Goal: Ask a question: Seek information or help from site administrators or community

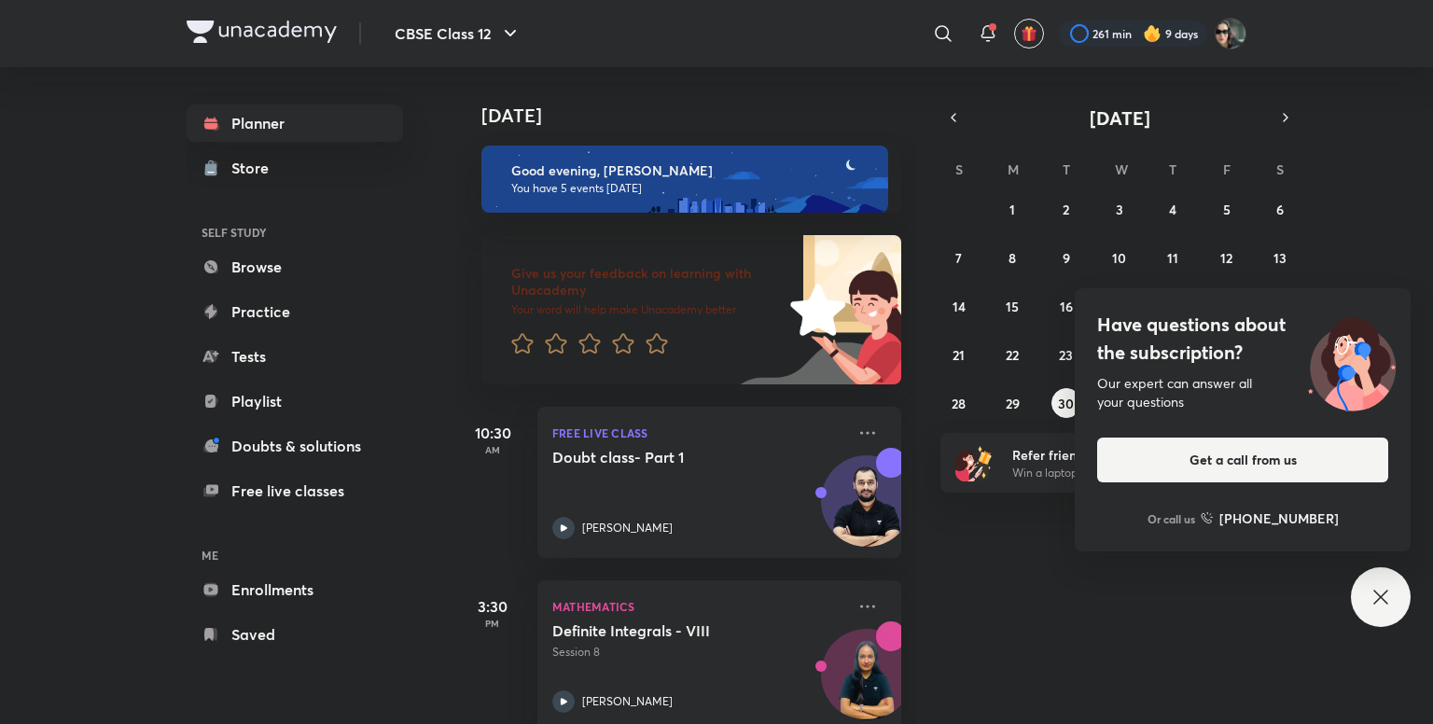
scroll to position [475, 0]
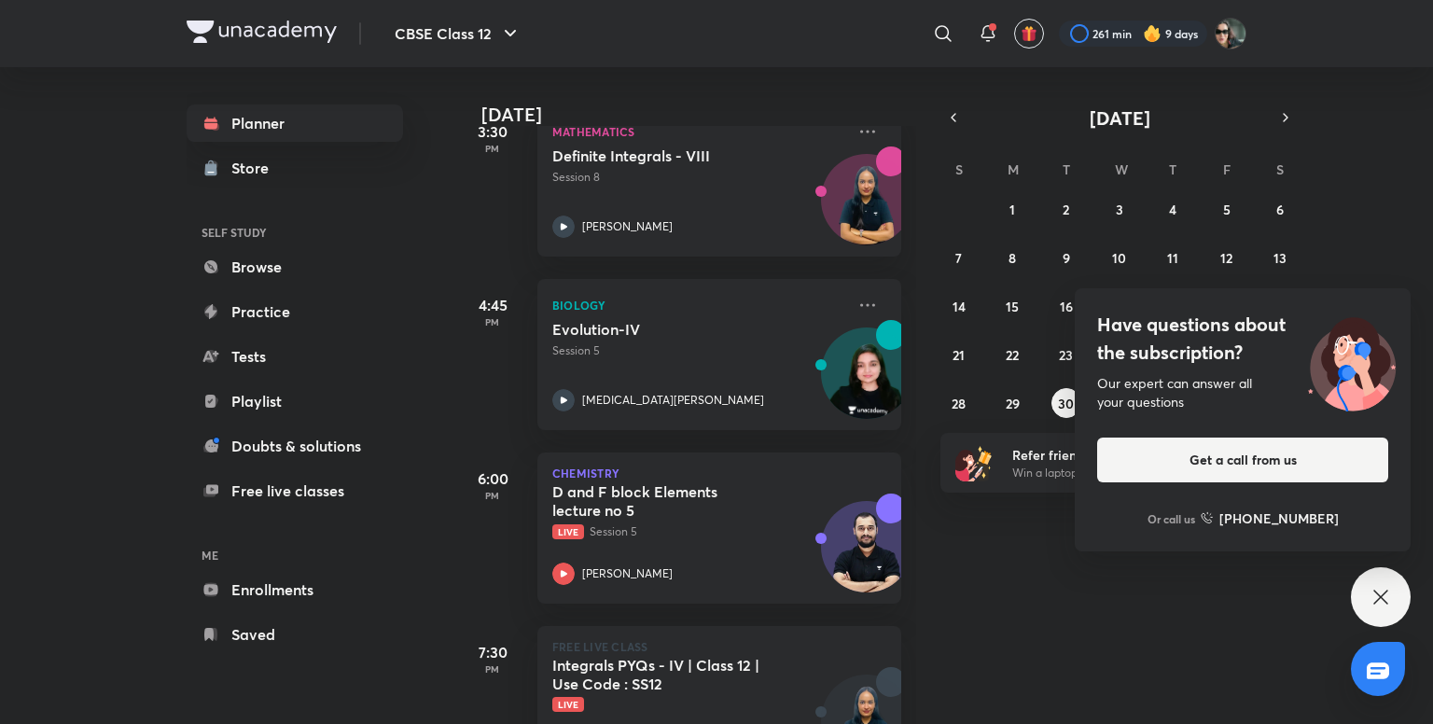
click at [702, 67] on div "[DATE]" at bounding box center [687, 96] width 464 height 60
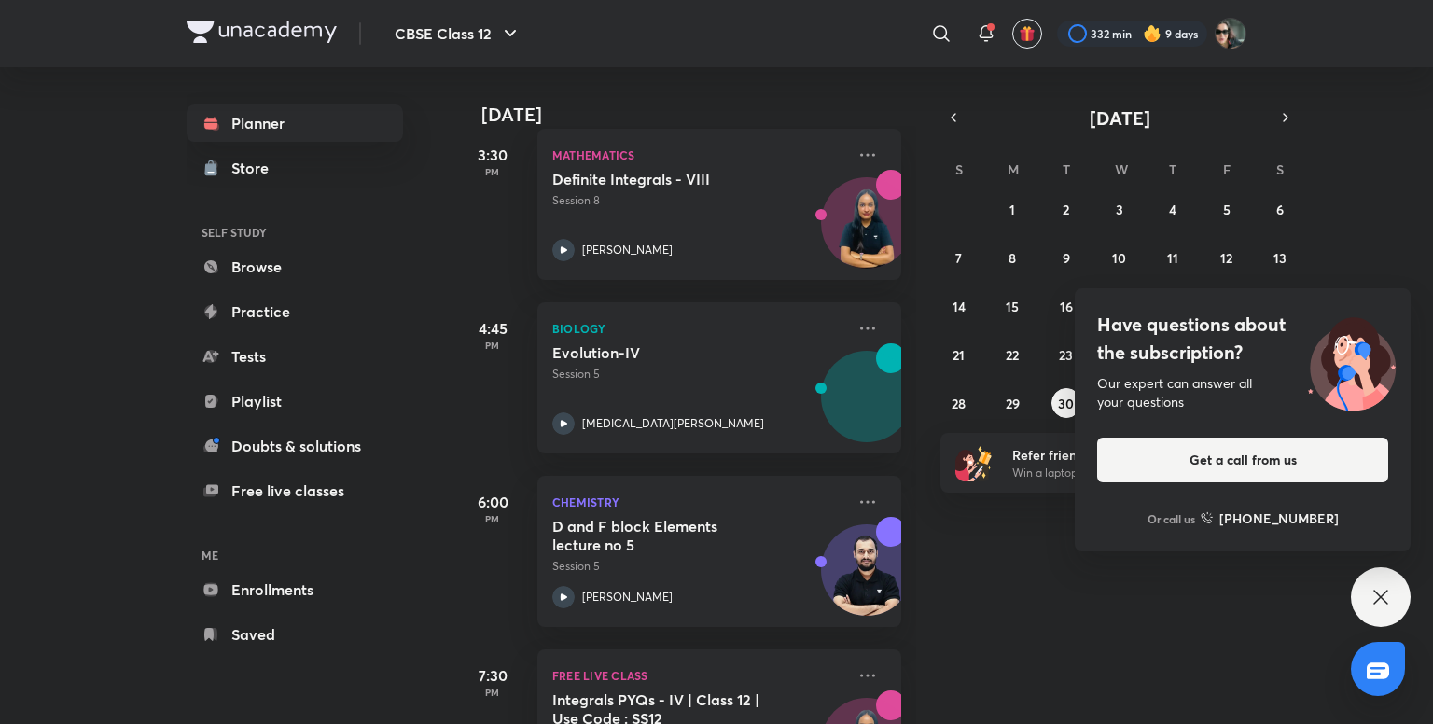
scroll to position [730, 0]
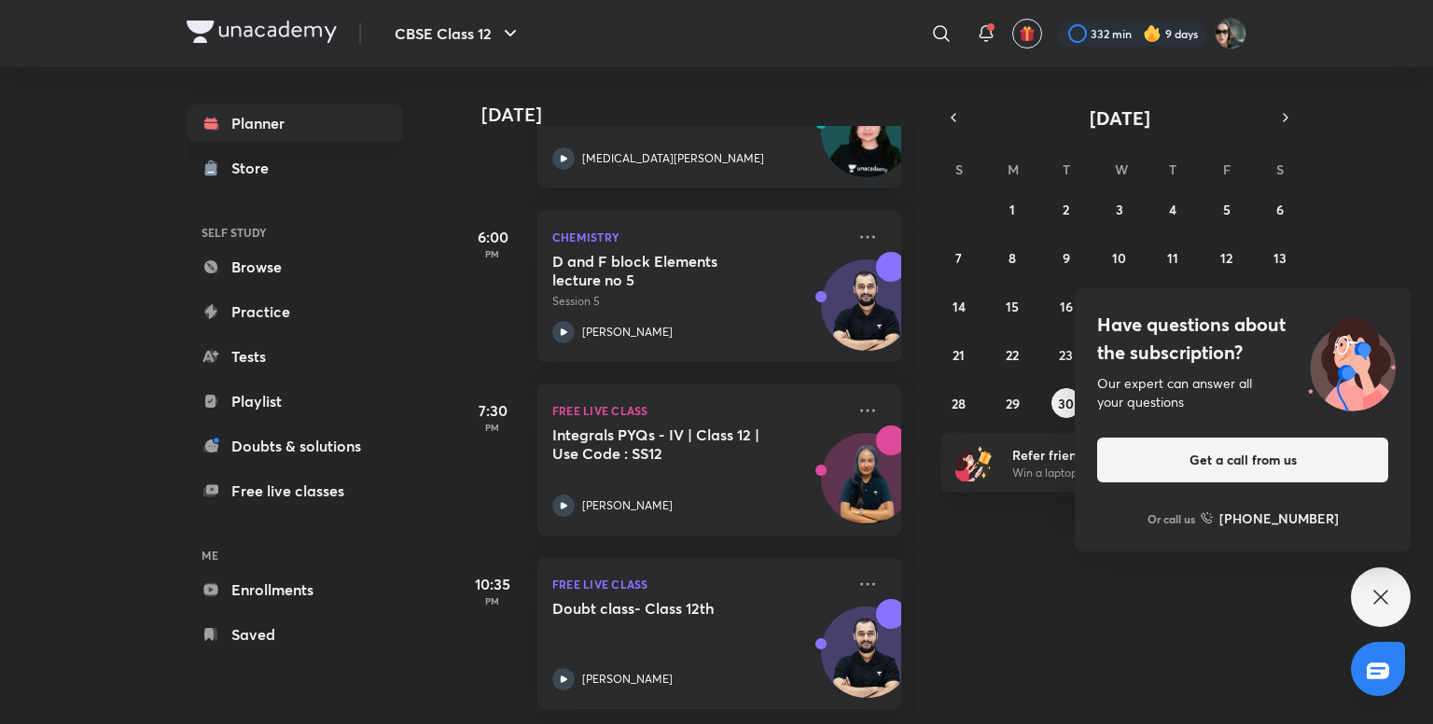
click at [1041, 594] on div "Today Good evening, Arihant You have 6 events today Give us your feedback on le…" at bounding box center [942, 395] width 974 height 657
click at [1388, 594] on icon at bounding box center [1380, 597] width 22 height 22
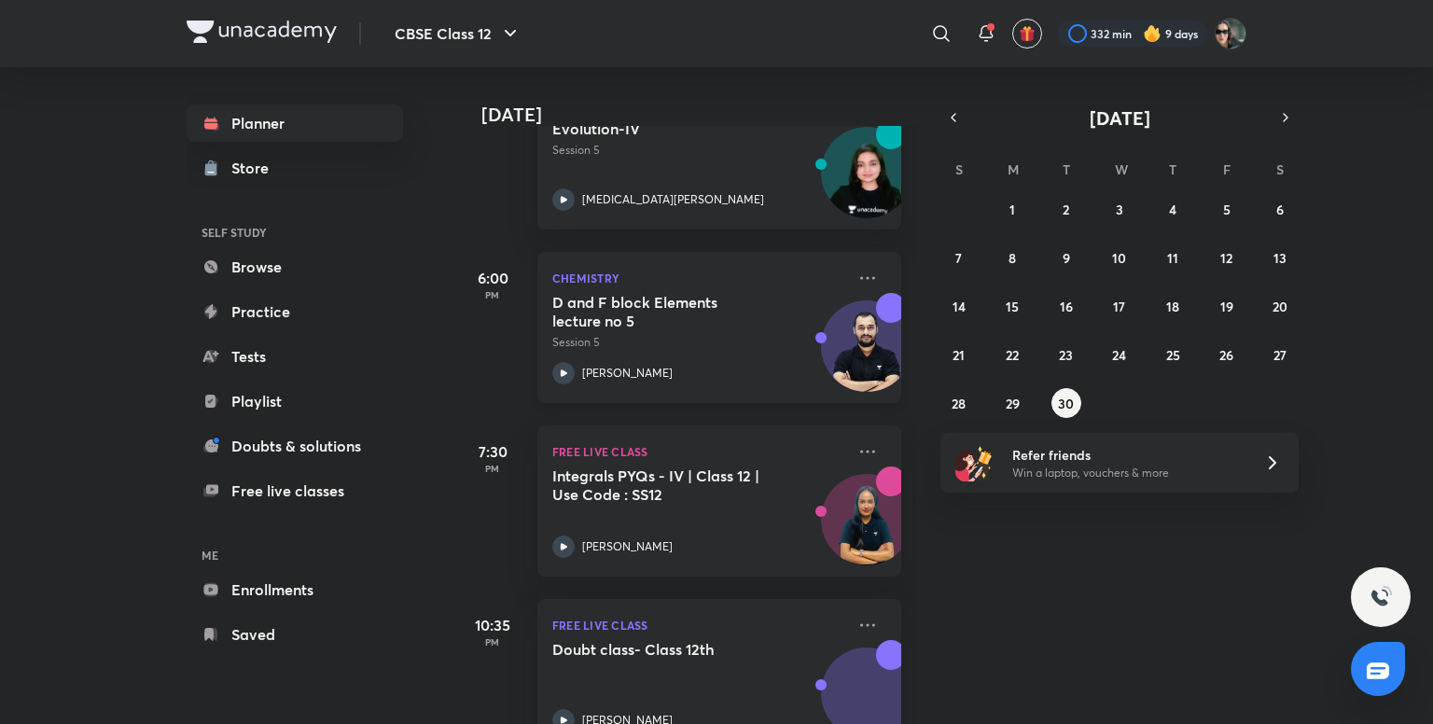
scroll to position [682, 0]
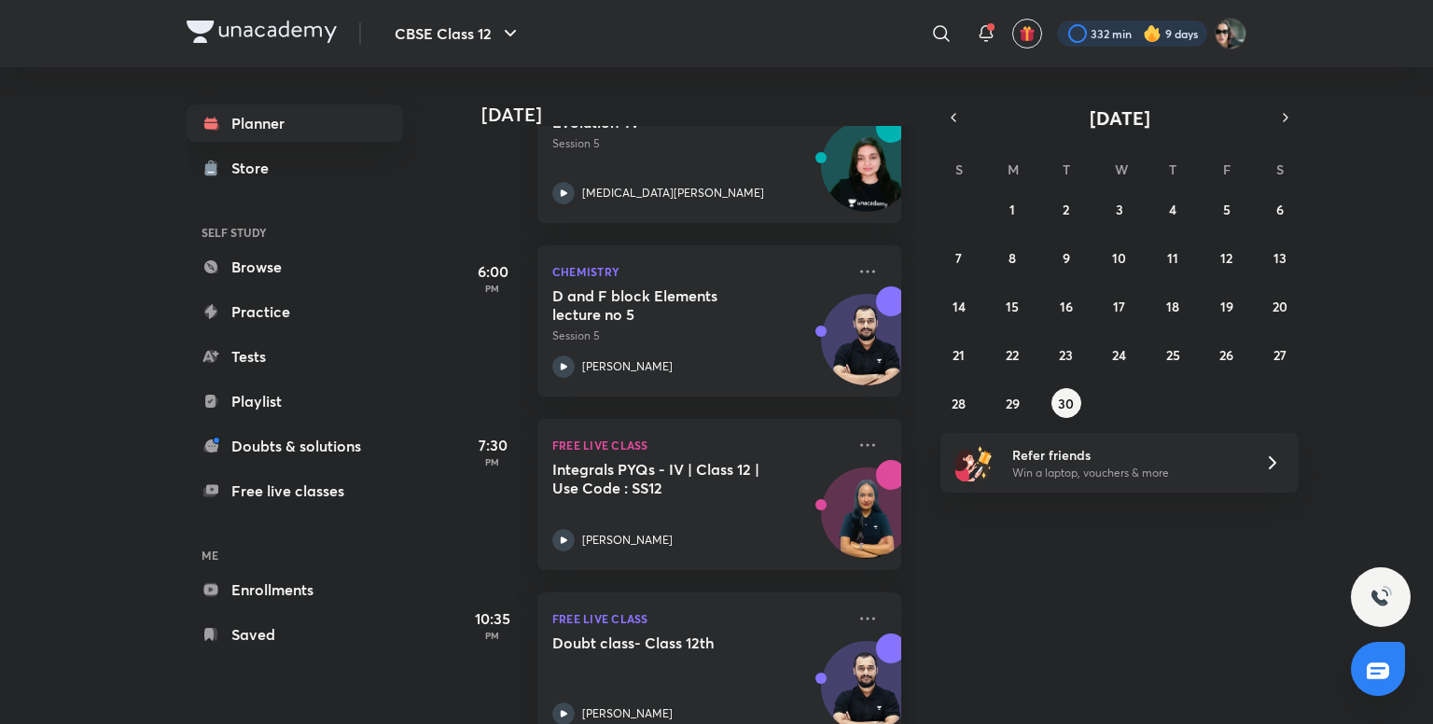
click at [1113, 25] on div at bounding box center [1132, 34] width 150 height 26
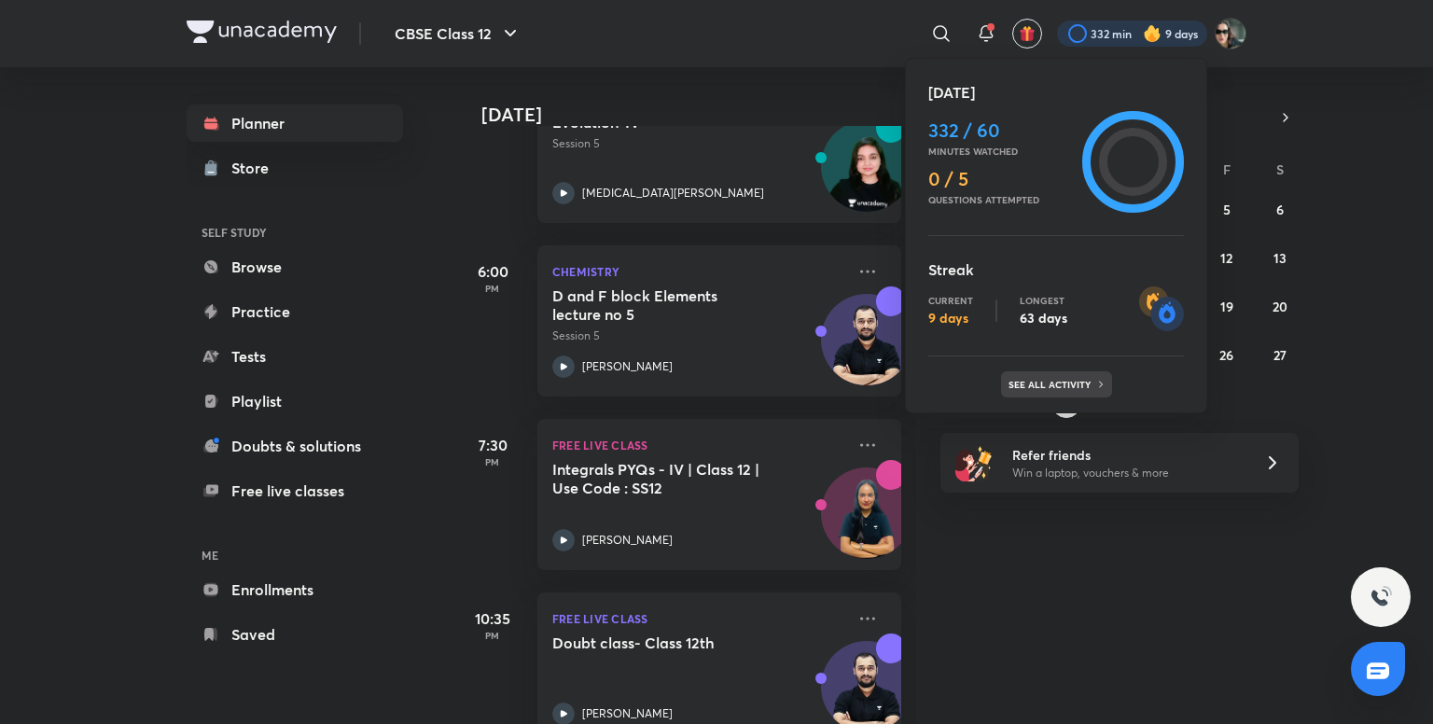
click at [1046, 389] on div "See all activity" at bounding box center [1056, 384] width 111 height 26
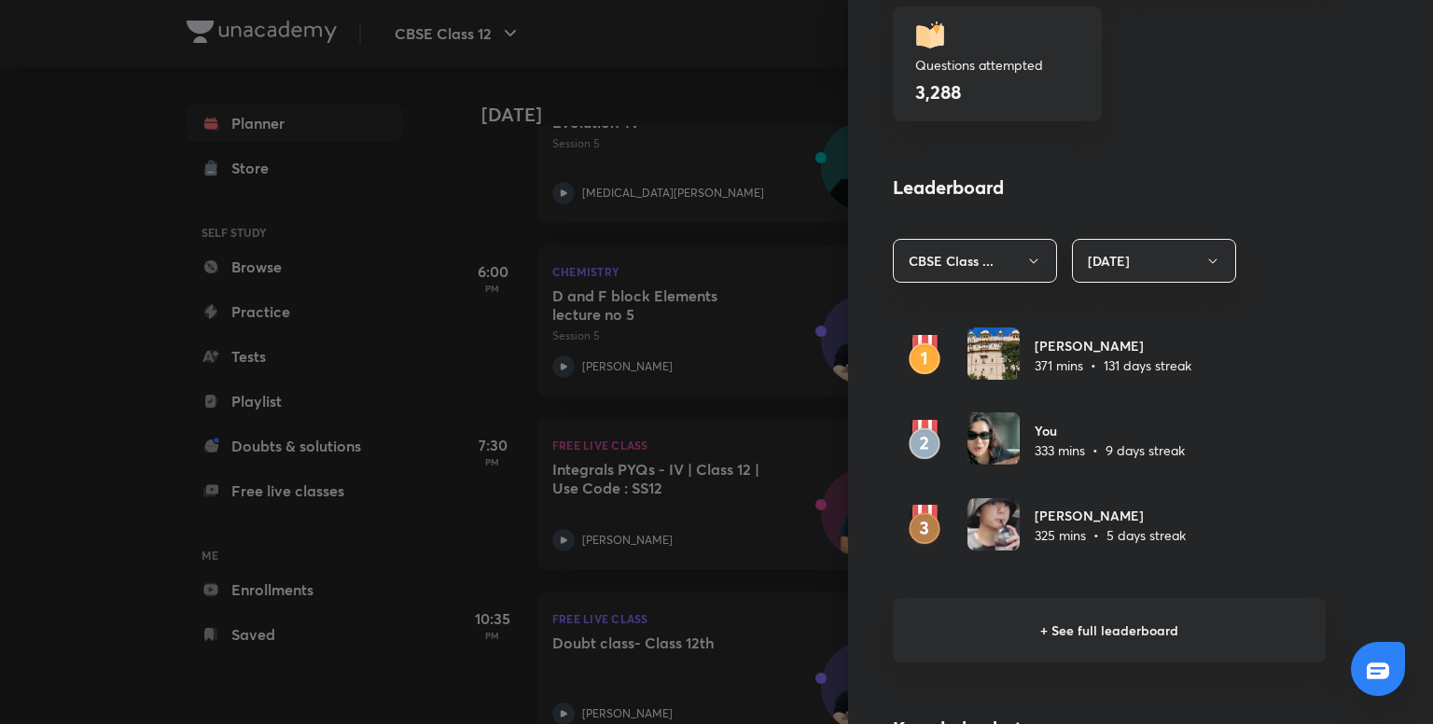
scroll to position [902, 0]
click at [1108, 624] on h6 "+ See full leaderboard" at bounding box center [1109, 627] width 433 height 64
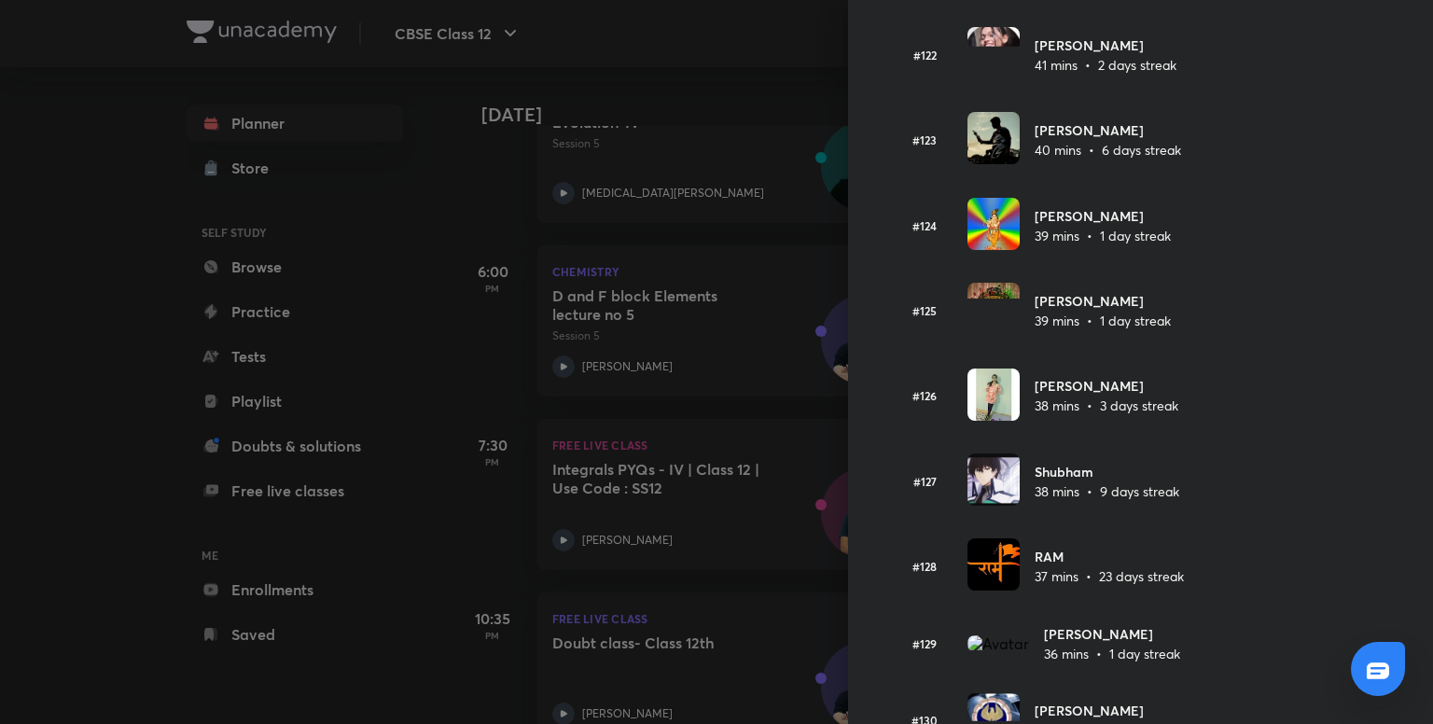
scroll to position [10502, 0]
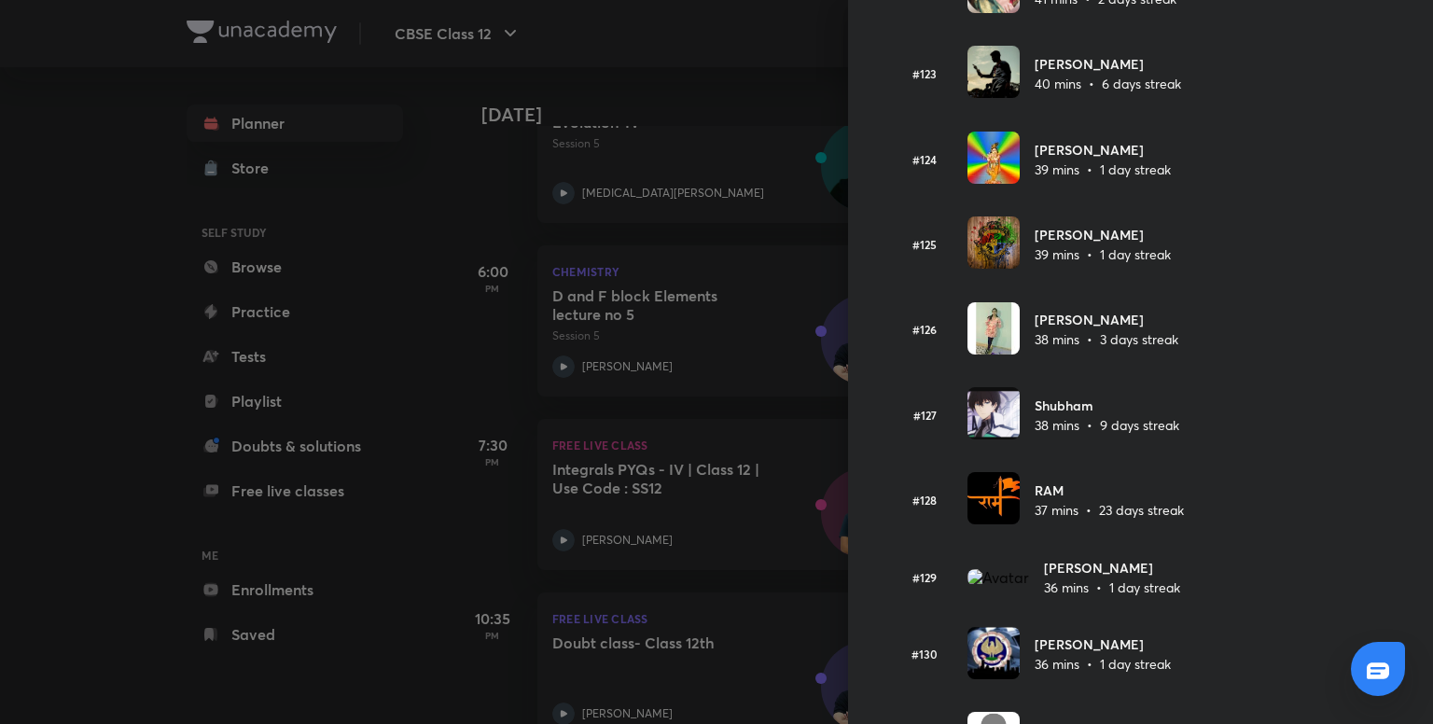
drag, startPoint x: 1114, startPoint y: 117, endPoint x: 1022, endPoint y: 119, distance: 91.5
copy h6 "[PERSON_NAME]"
click at [769, 36] on div at bounding box center [716, 362] width 1433 height 724
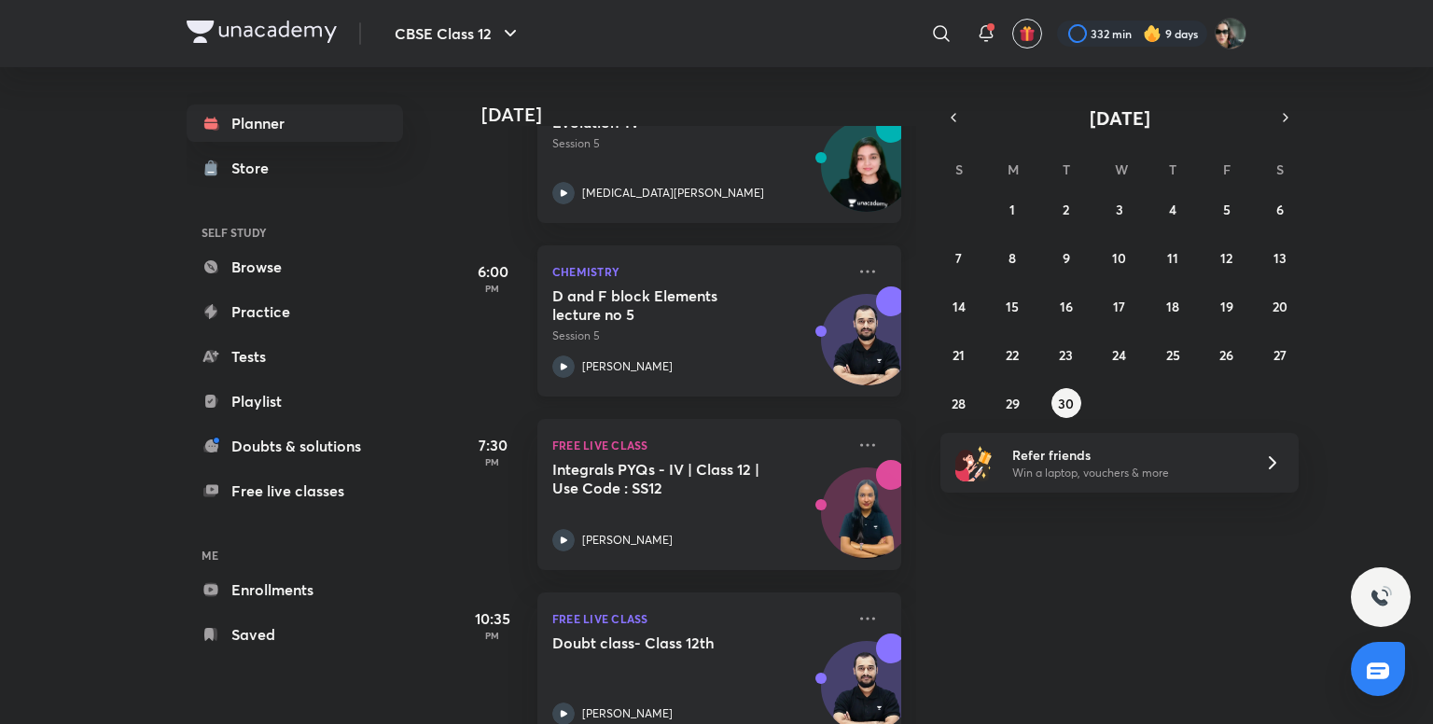
scroll to position [730, 0]
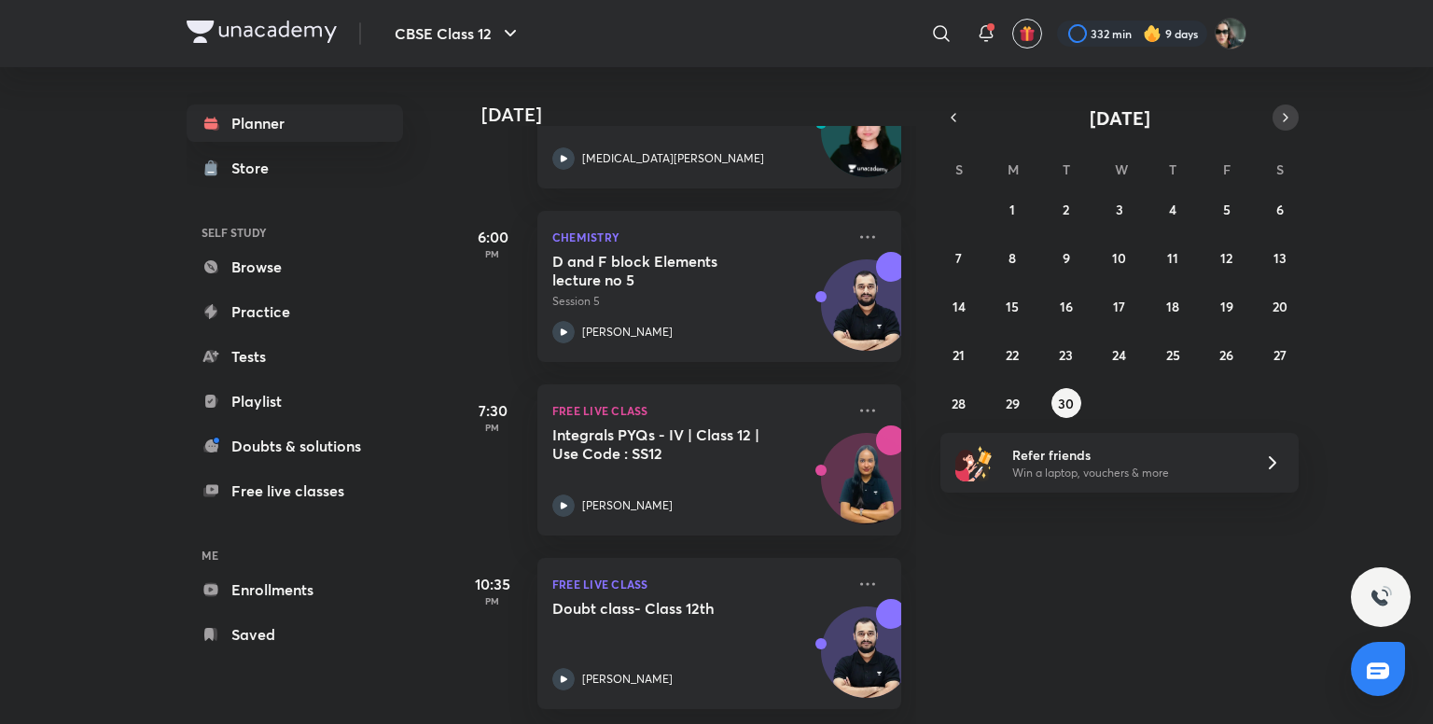
click at [1276, 108] on button "button" at bounding box center [1285, 117] width 26 height 26
click at [1129, 207] on button "1" at bounding box center [1119, 209] width 30 height 30
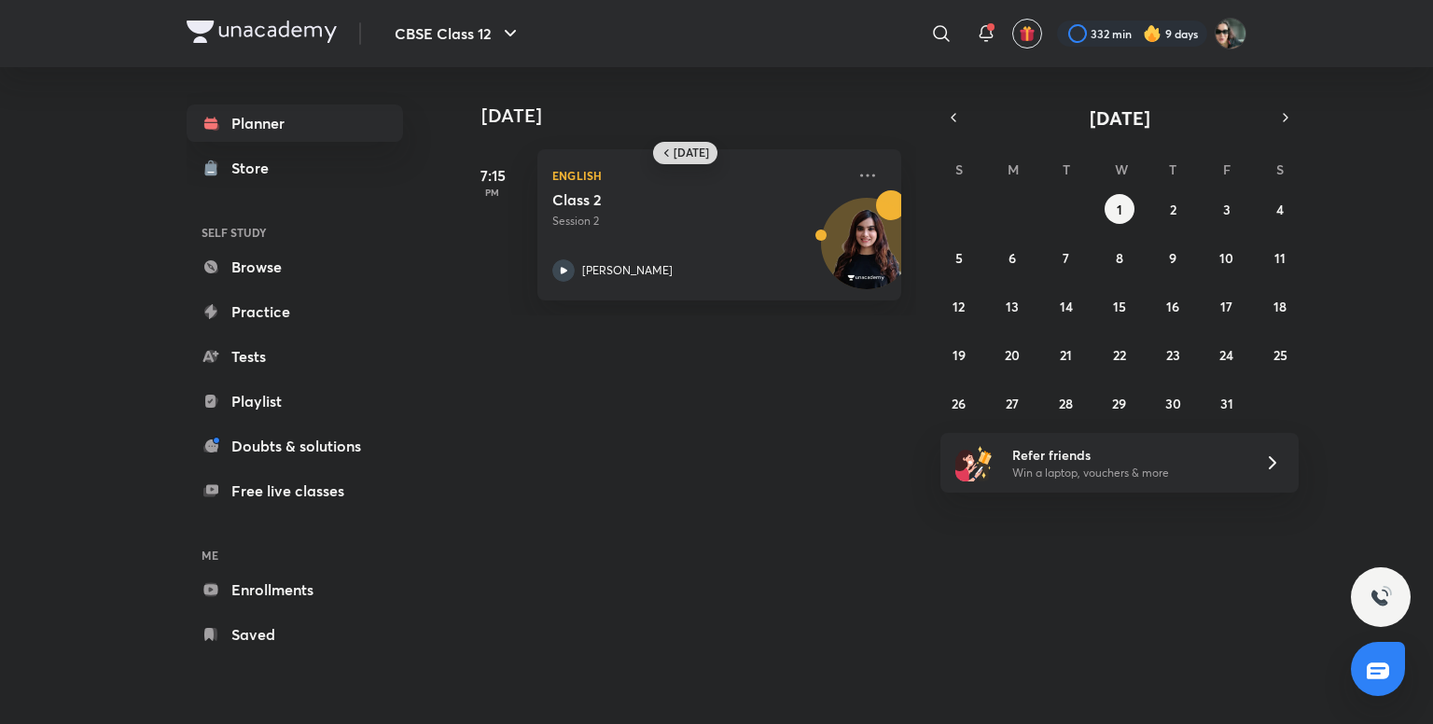
click at [685, 146] on h6 "[DATE]" at bounding box center [690, 153] width 35 height 15
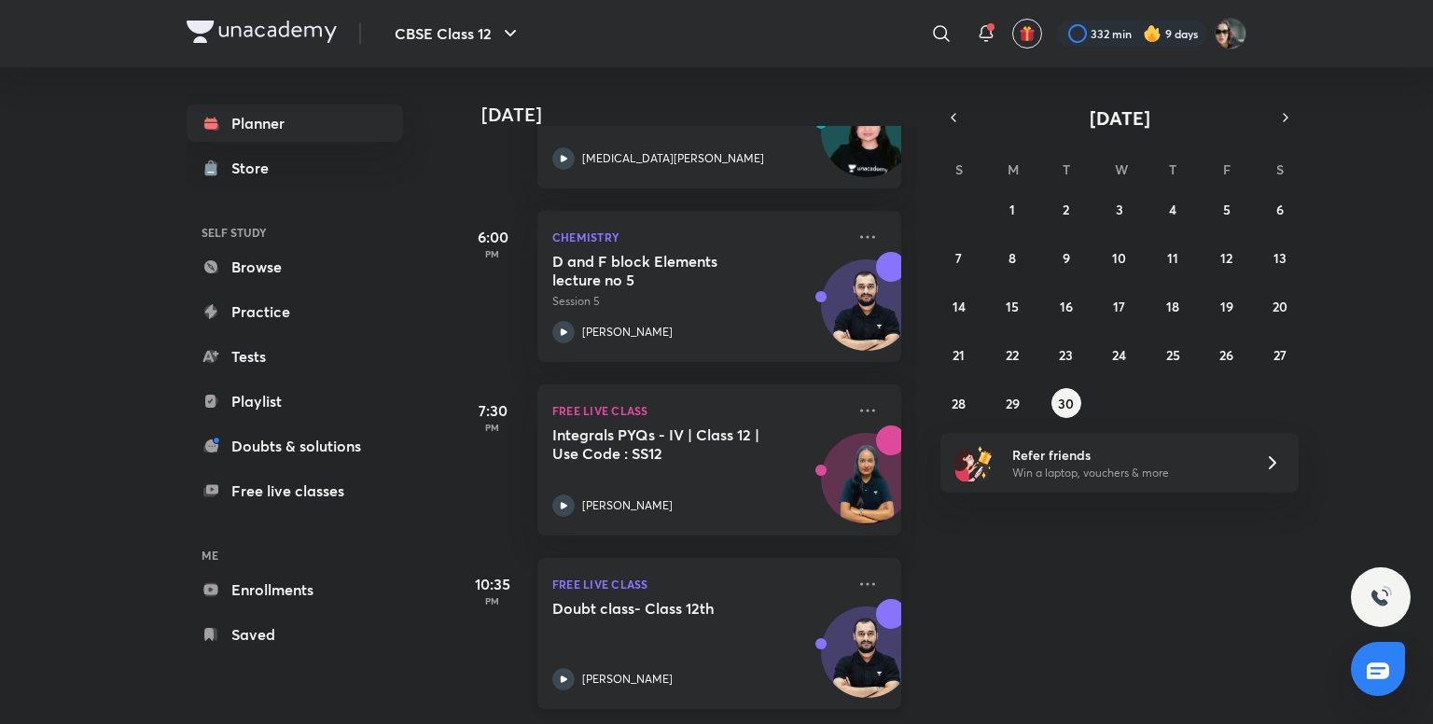
click at [685, 599] on h5 "Doubt class- Class 12th" at bounding box center [668, 608] width 232 height 19
